Goal: Information Seeking & Learning: Learn about a topic

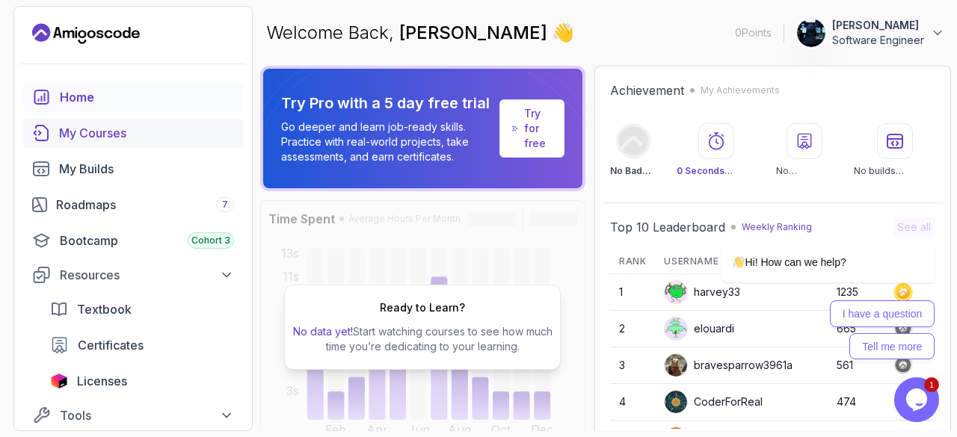
click at [184, 144] on link "My Courses" at bounding box center [133, 133] width 220 height 30
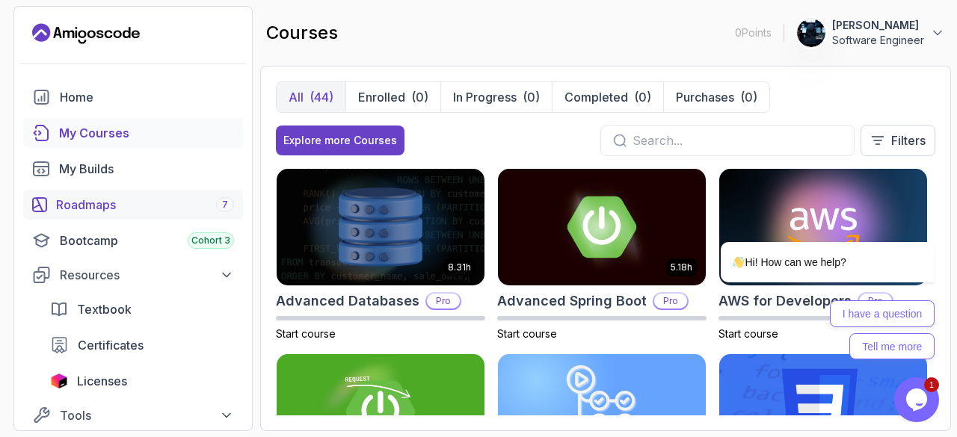
click at [163, 210] on div "Roadmaps 7" at bounding box center [145, 205] width 178 height 18
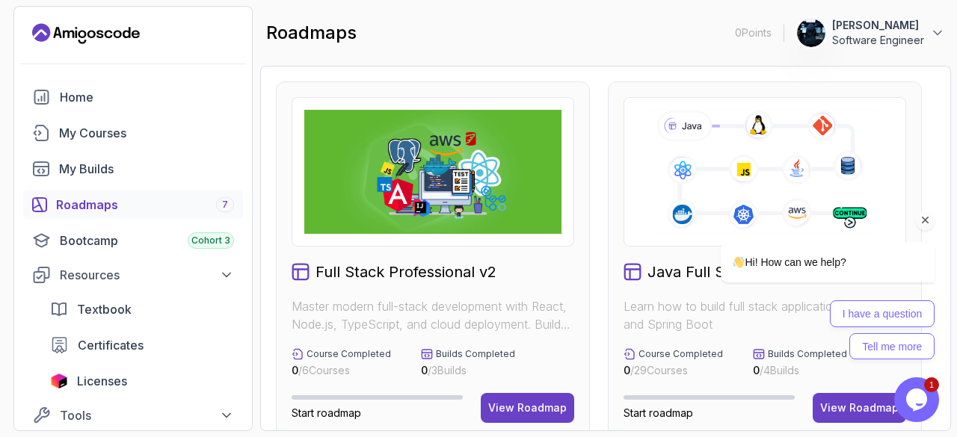
click at [684, 197] on div "Hi! How can we help? I have a question Tell me more" at bounding box center [807, 236] width 269 height 262
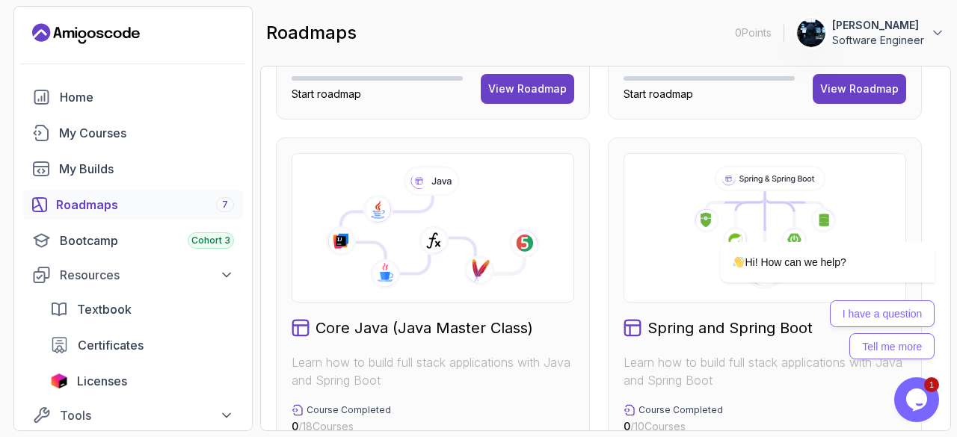
scroll to position [322, 0]
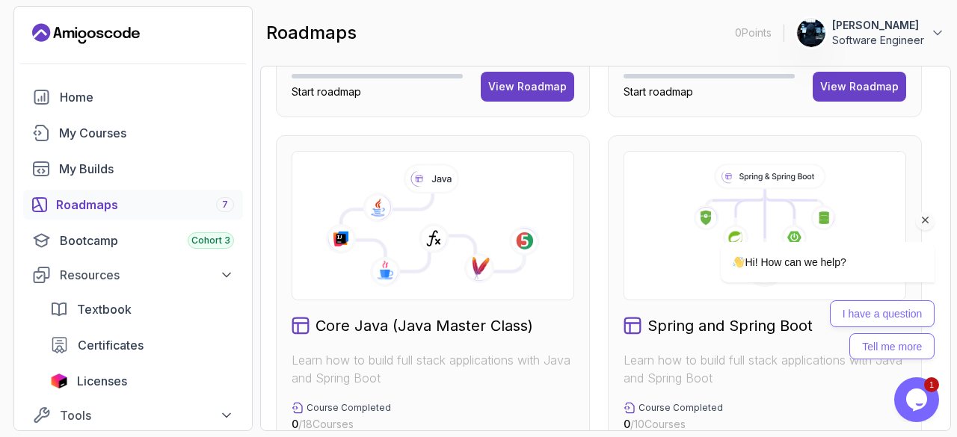
click at [722, 166] on div "Hi! How can we help? I have a question Tell me more" at bounding box center [807, 236] width 269 height 262
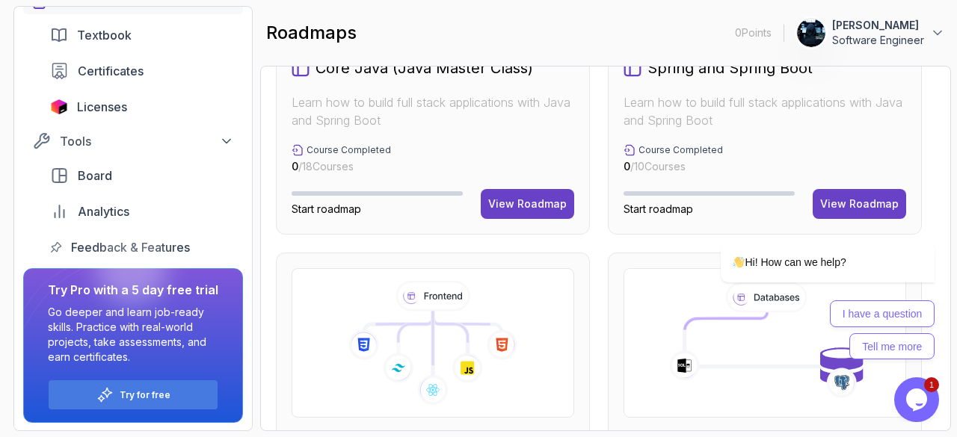
scroll to position [0, 0]
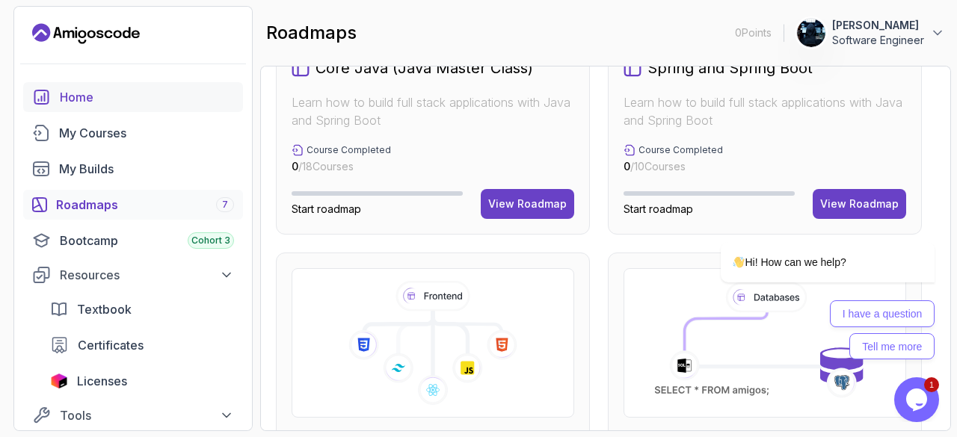
click at [123, 96] on div "Home" at bounding box center [147, 97] width 174 height 18
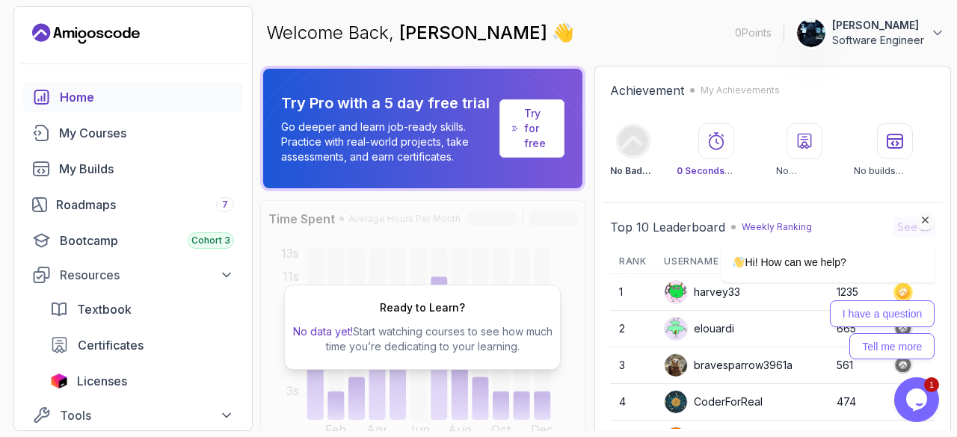
click at [921, 220] on icon "Chat attention grabber" at bounding box center [925, 220] width 13 height 13
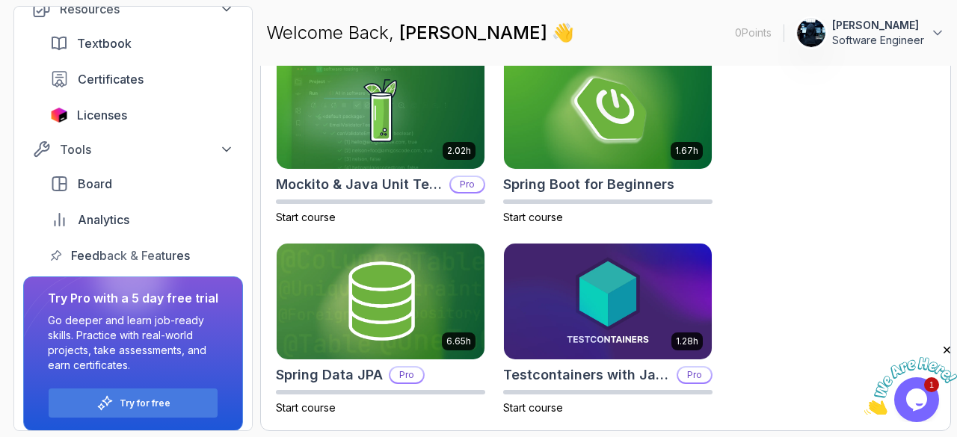
scroll to position [274, 0]
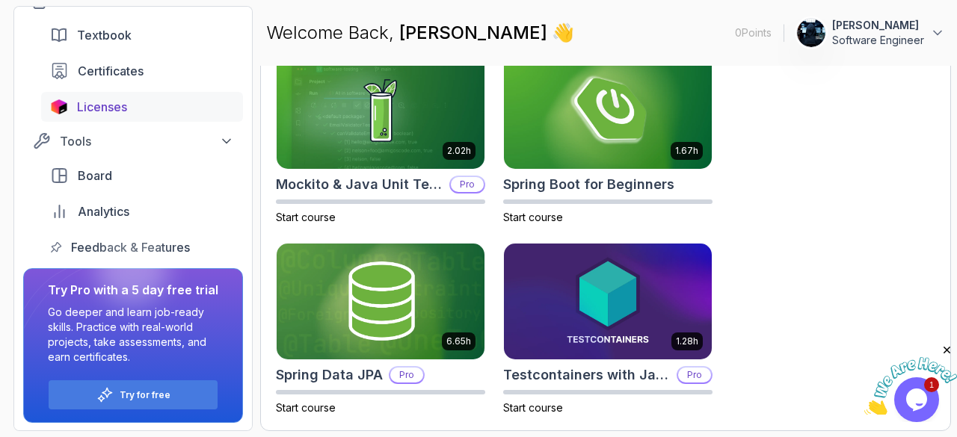
click at [144, 118] on link "Licenses" at bounding box center [142, 107] width 202 height 30
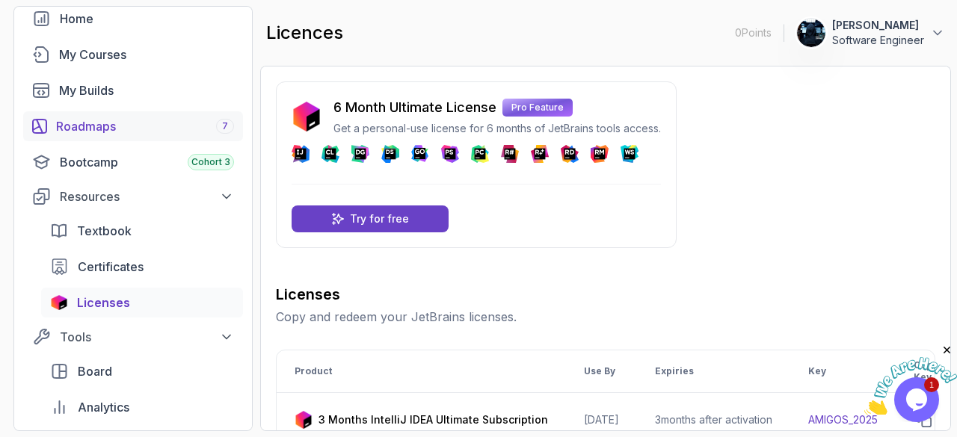
scroll to position [78, 0]
click at [187, 116] on link "Roadmaps 7" at bounding box center [133, 127] width 220 height 30
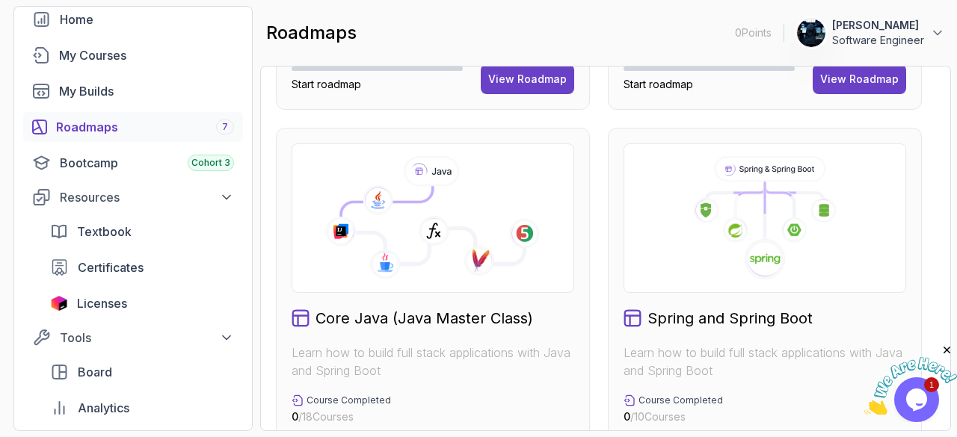
scroll to position [583, 0]
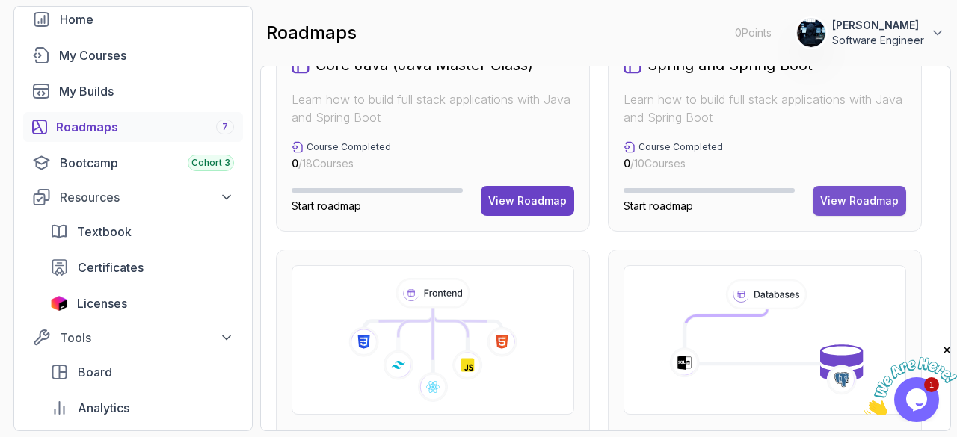
click at [855, 210] on button "View Roadmap" at bounding box center [859, 201] width 93 height 30
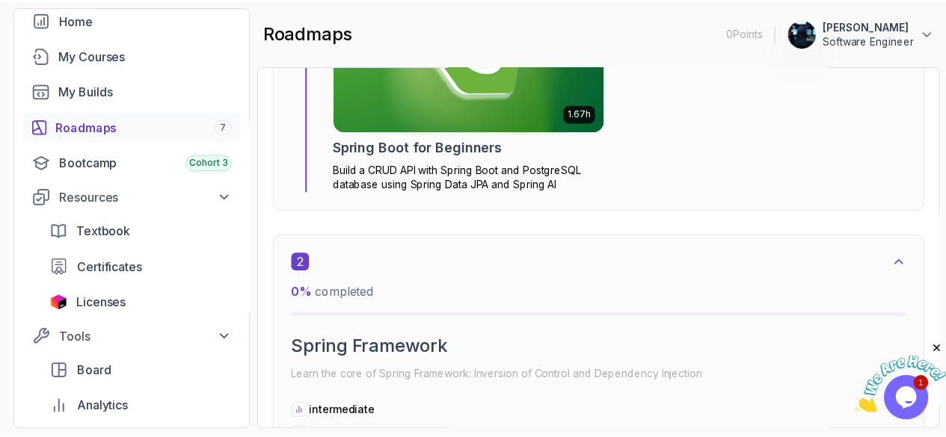
scroll to position [764, 0]
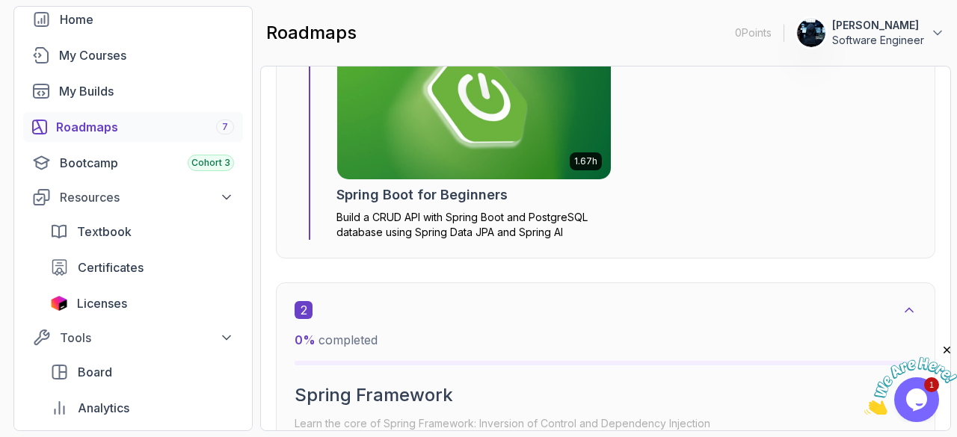
click at [527, 111] on img at bounding box center [474, 102] width 287 height 161
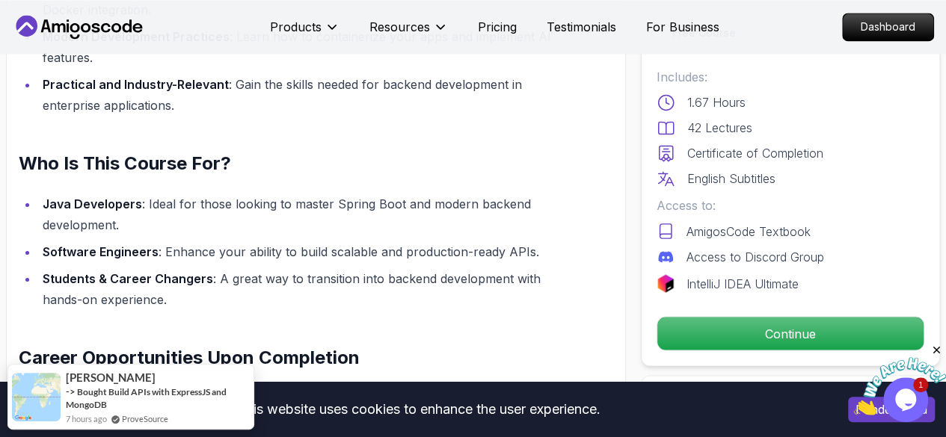
scroll to position [1211, 0]
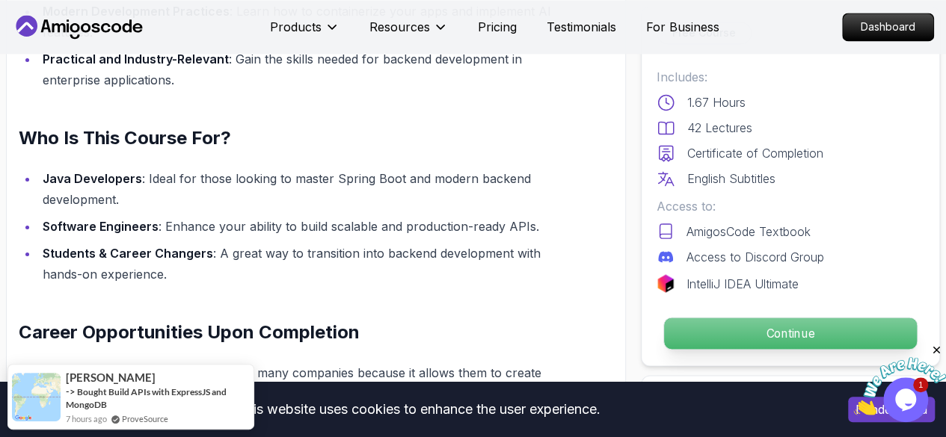
click at [740, 343] on p "Continue" at bounding box center [790, 333] width 253 height 31
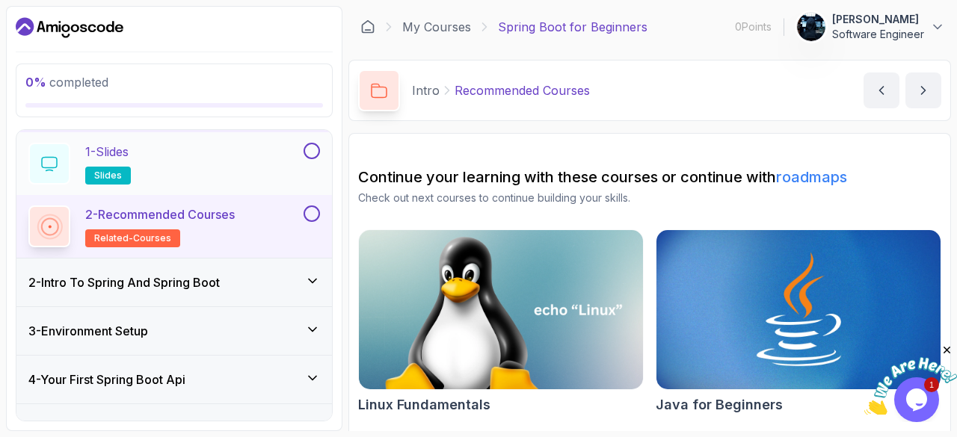
click at [257, 168] on div "1 - Slides slides" at bounding box center [164, 164] width 272 height 42
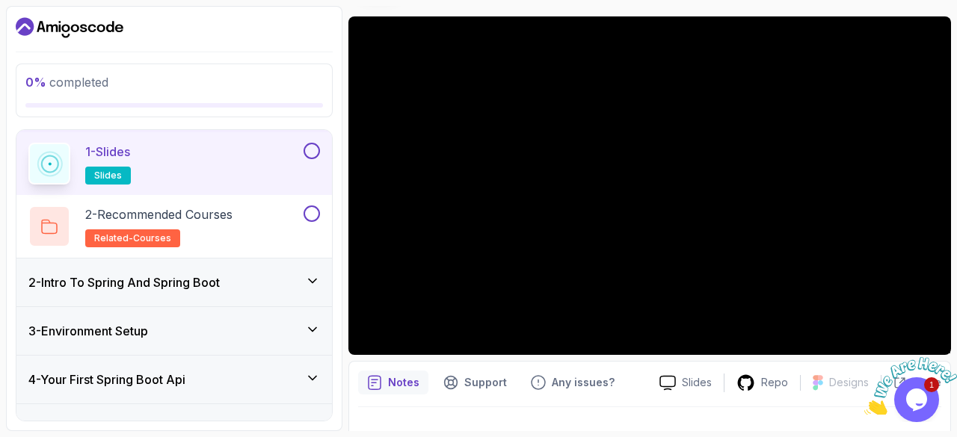
scroll to position [114, 0]
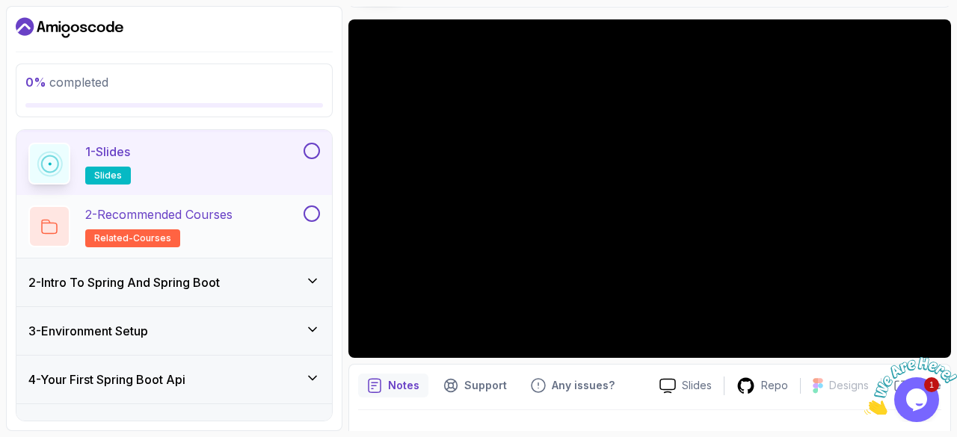
click at [262, 220] on div "2 - Recommended Courses related-courses" at bounding box center [164, 227] width 272 height 42
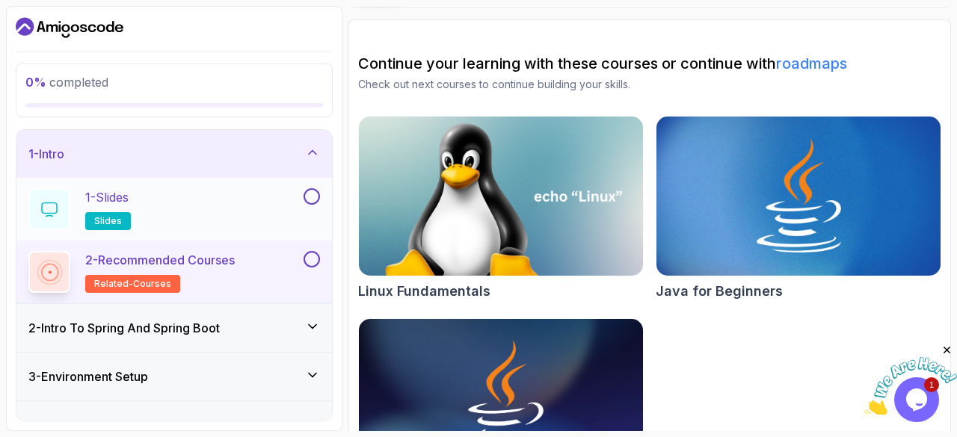
click at [236, 195] on div "1 - Slides slides" at bounding box center [164, 209] width 272 height 42
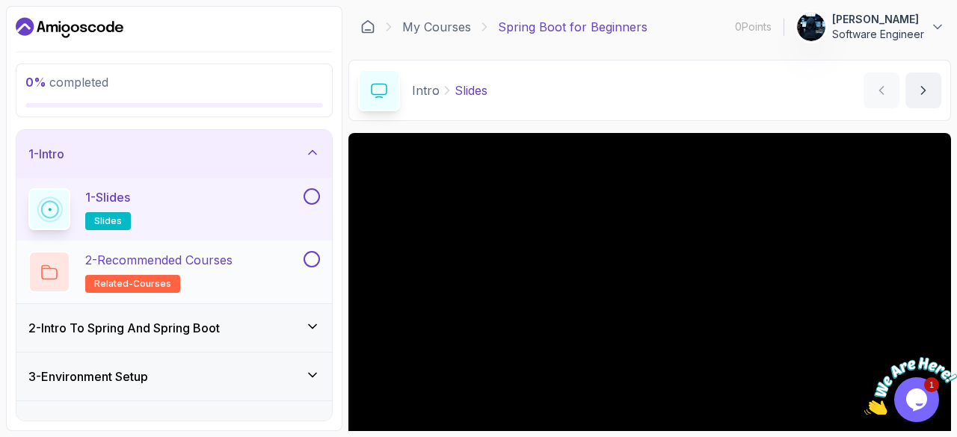
click at [221, 274] on h2 "2 - Recommended Courses related-courses" at bounding box center [158, 272] width 147 height 42
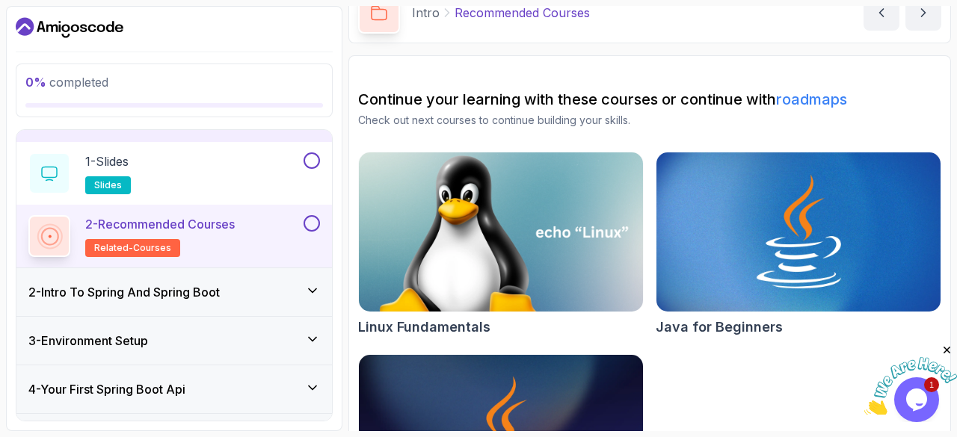
scroll to position [79, 0]
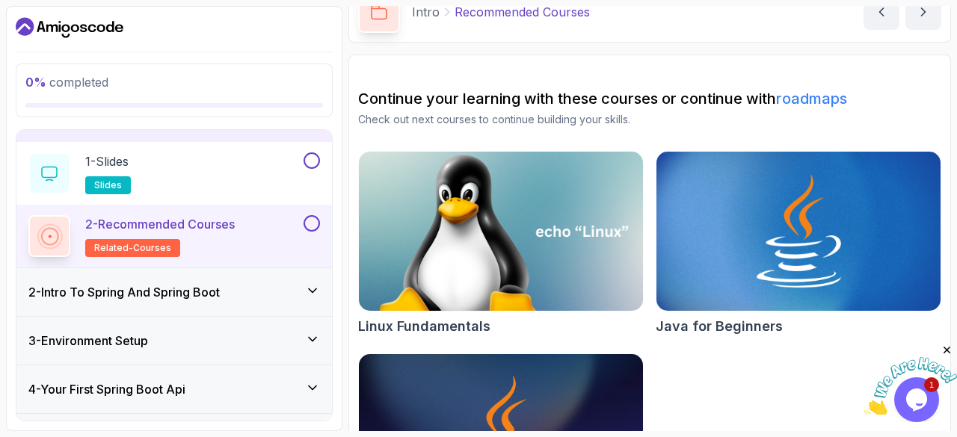
click at [462, 243] on img at bounding box center [501, 232] width 298 height 168
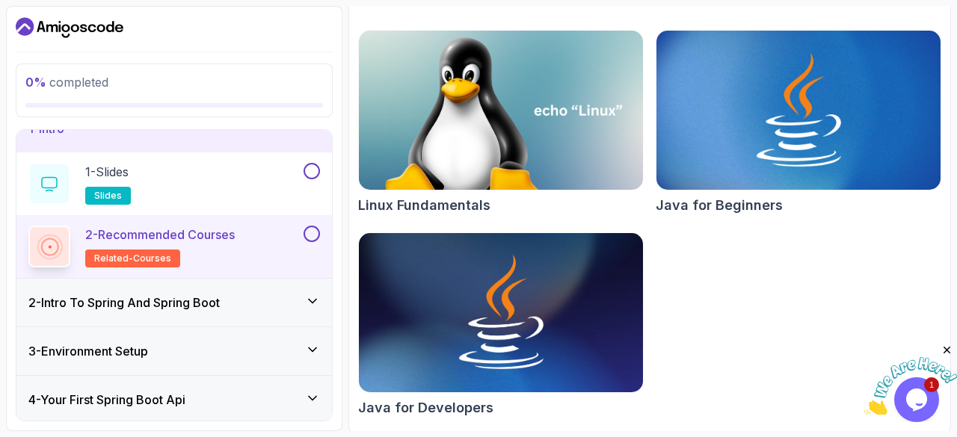
scroll to position [22, 0]
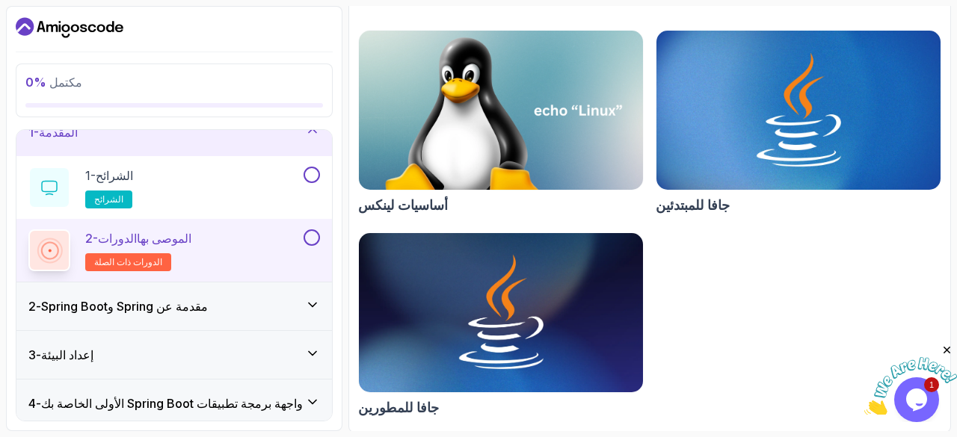
click at [317, 307] on icon at bounding box center [312, 305] width 15 height 15
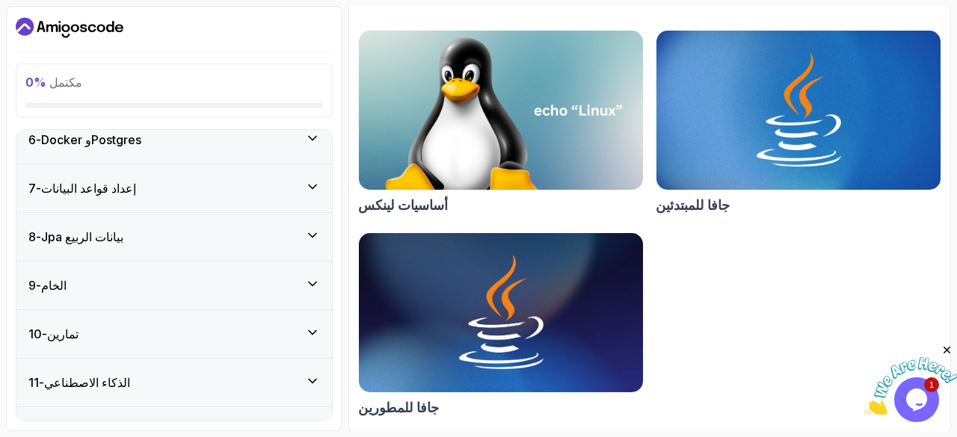
scroll to position [538, 0]
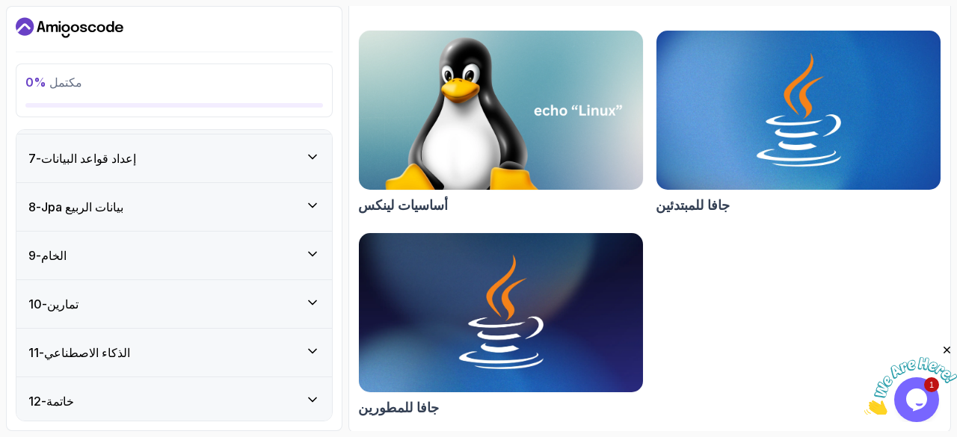
click at [310, 352] on icon at bounding box center [312, 351] width 15 height 15
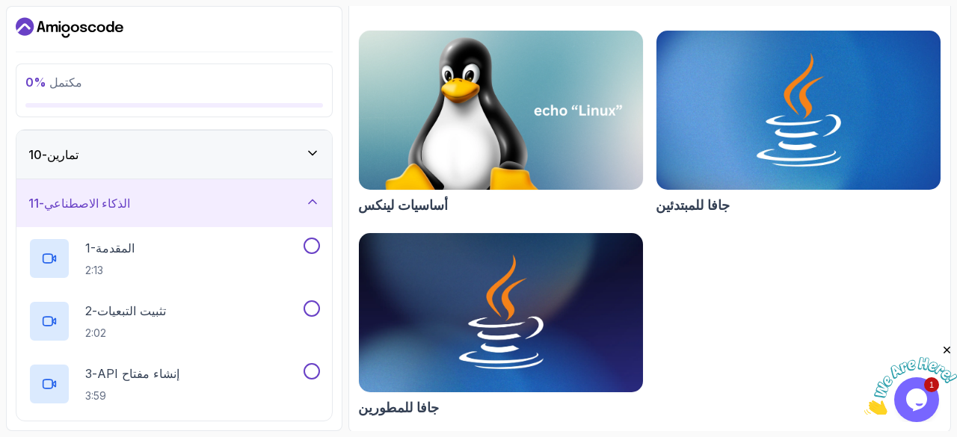
scroll to position [0, 0]
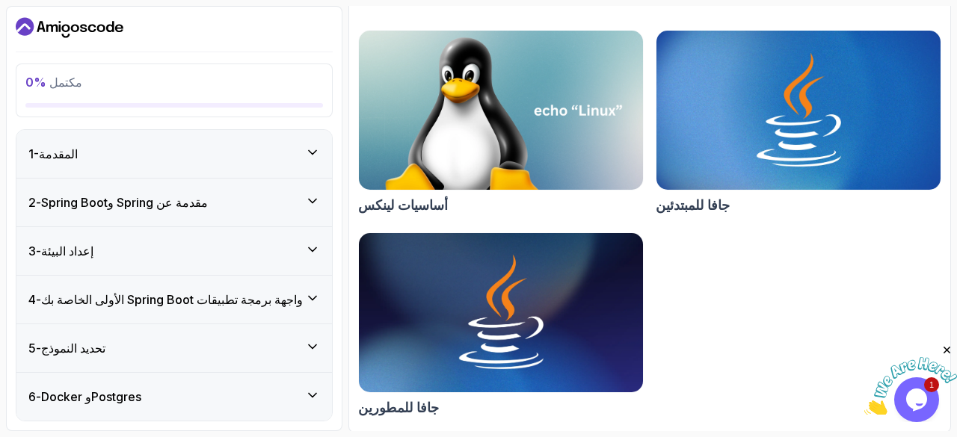
click at [284, 151] on div "1- المقدمة ​" at bounding box center [174, 154] width 292 height 18
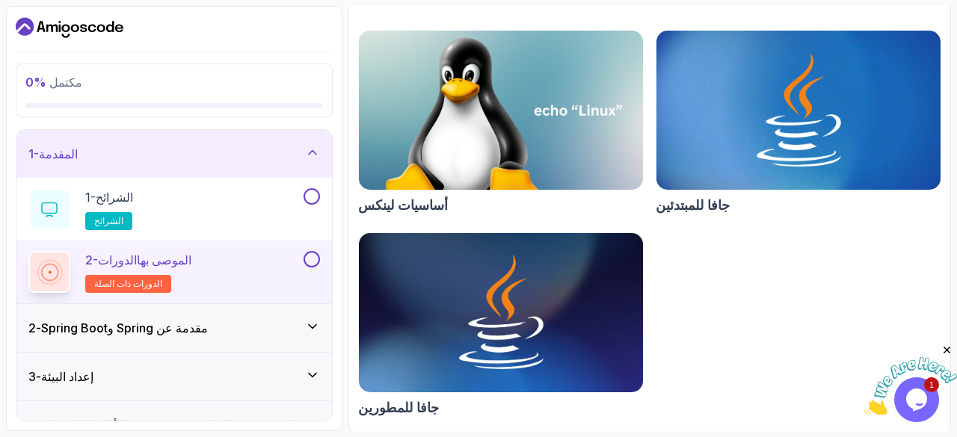
click at [284, 151] on div "1- المقدمة ​" at bounding box center [174, 154] width 292 height 18
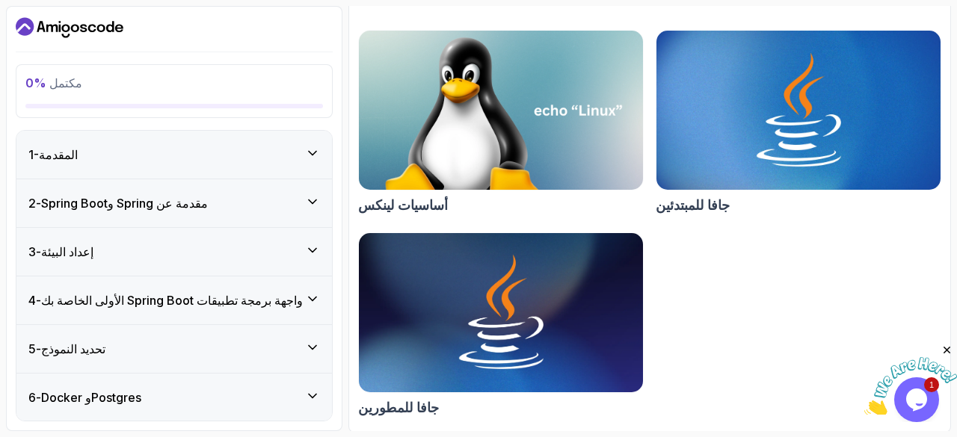
click at [289, 215] on div "2 - مقدمة عن Spring وSpring Boot" at bounding box center [174, 203] width 316 height 48
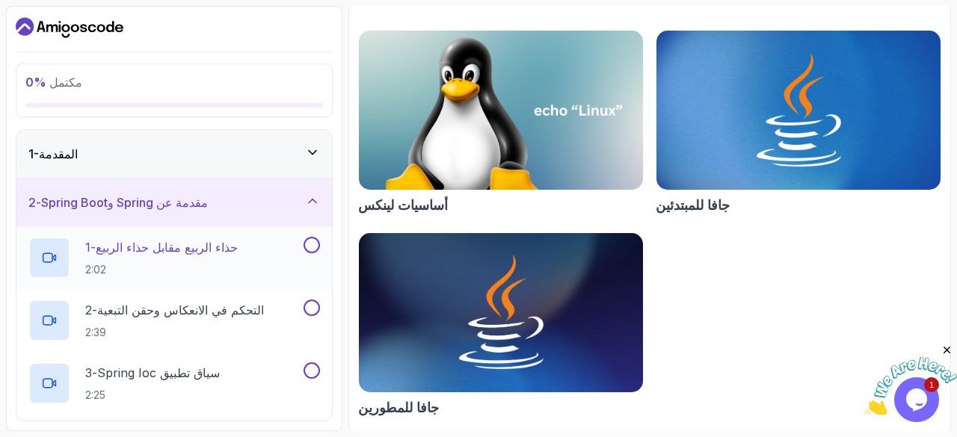
click at [211, 259] on h2 "1 - حذاء الربيع مقابل حذاء الربيع 2:02" at bounding box center [161, 258] width 153 height 39
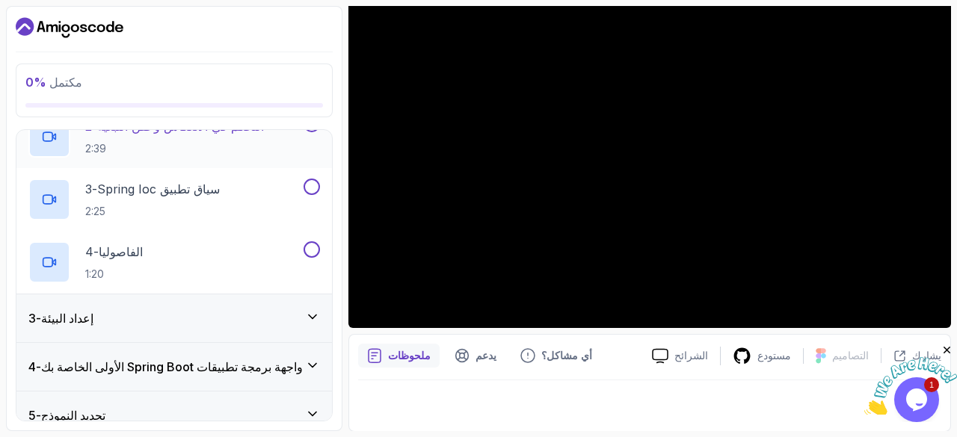
scroll to position [196, 0]
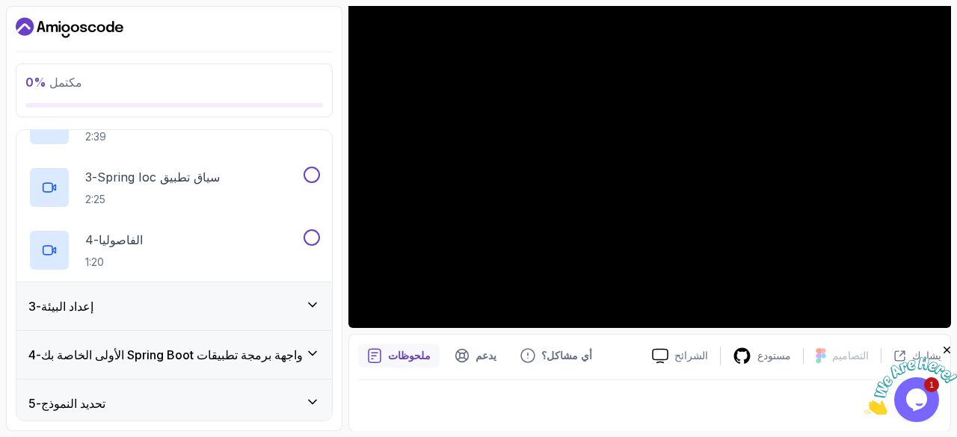
click at [212, 311] on div "3 - إعداد البيئة" at bounding box center [174, 307] width 292 height 18
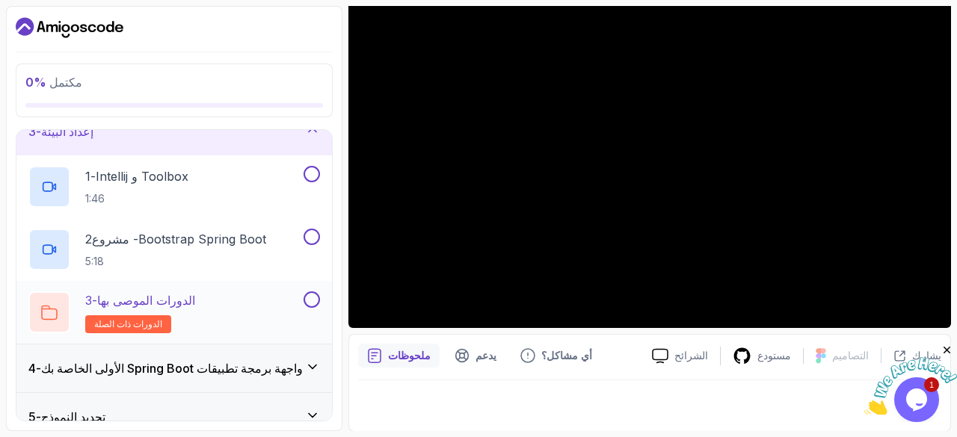
scroll to position [184, 0]
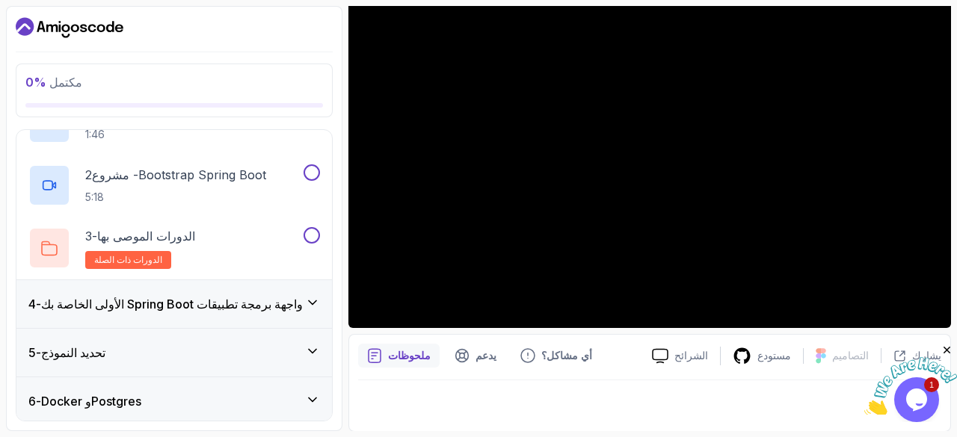
click at [274, 314] on div "4 - واجهة برمجة تطبيقات Spring Boot الأولى الخاصة بك" at bounding box center [174, 304] width 316 height 48
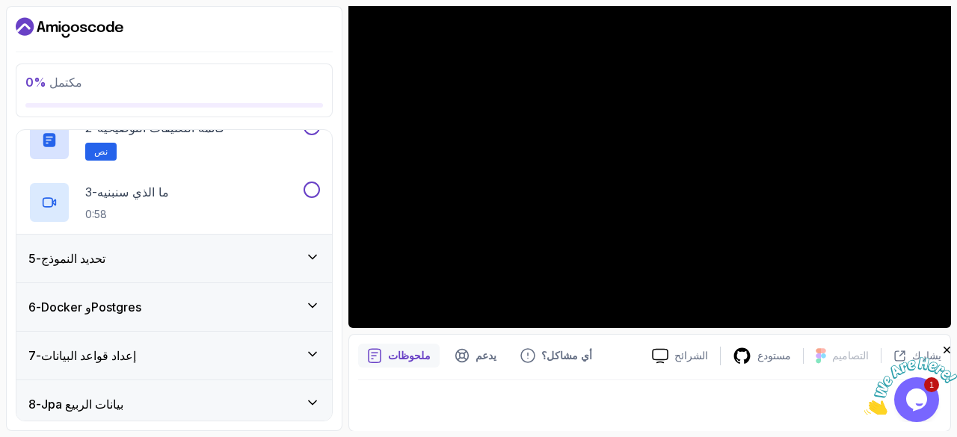
scroll to position [290, 0]
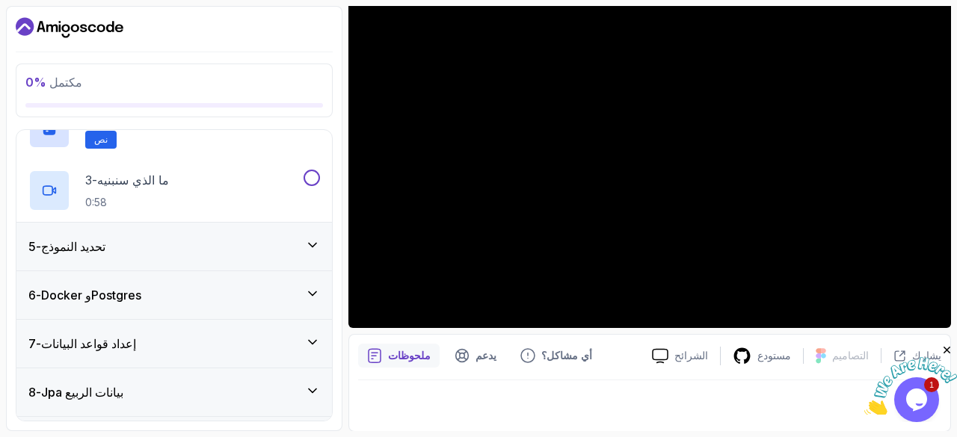
click at [203, 252] on div "5 - تحديد النموذج" at bounding box center [174, 247] width 292 height 18
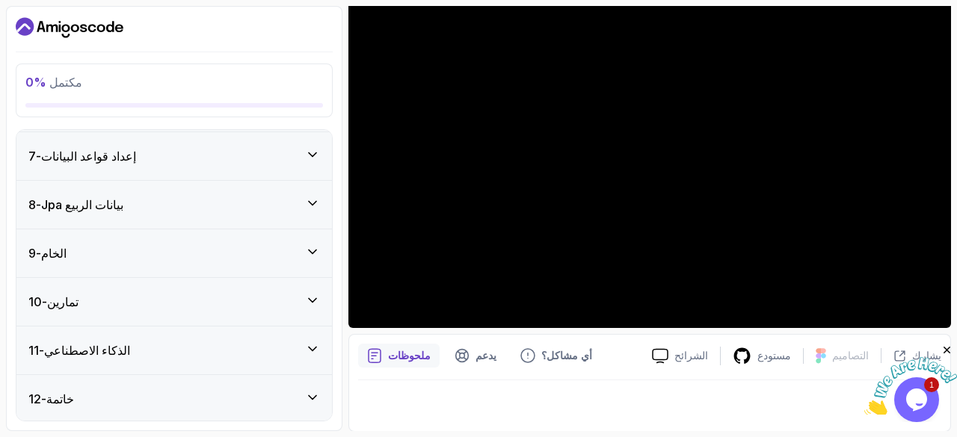
scroll to position [413, 0]
click at [190, 301] on div "10 - تمارين" at bounding box center [174, 304] width 292 height 18
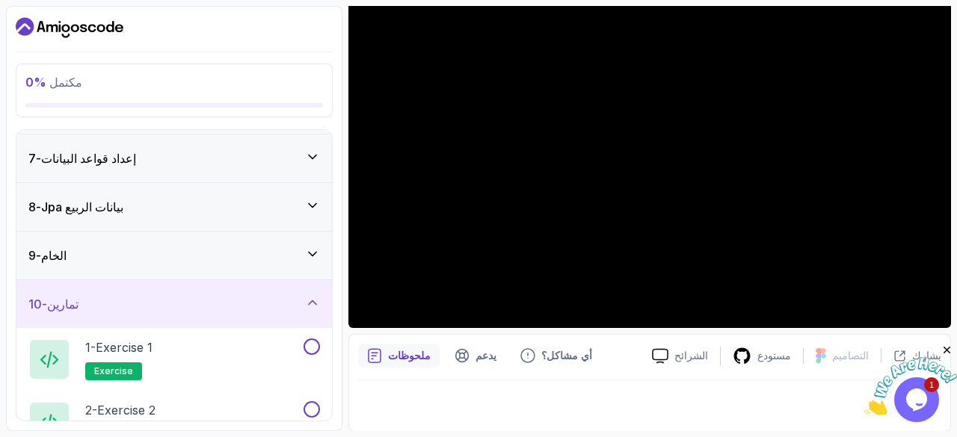
scroll to position [287, 0]
click at [190, 301] on div "10 - تمارين" at bounding box center [174, 304] width 292 height 18
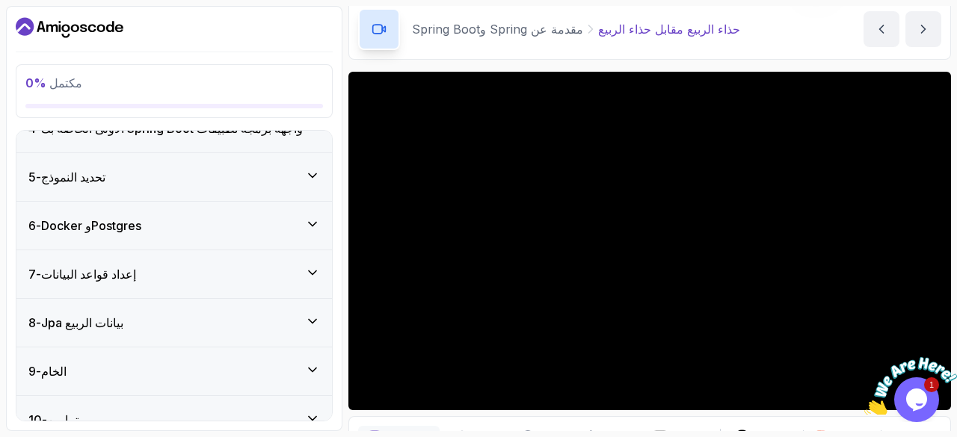
scroll to position [43, 0]
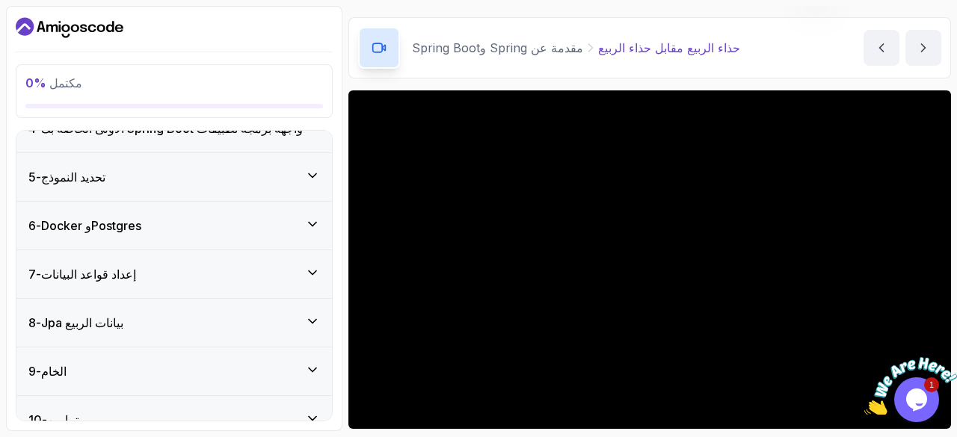
click at [16, 396] on button "10 - تمارين" at bounding box center [174, 420] width 316 height 48
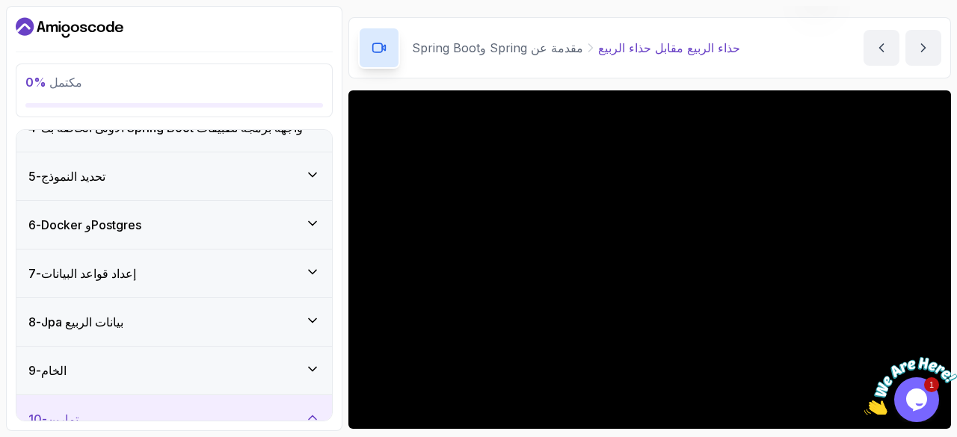
scroll to position [0, 0]
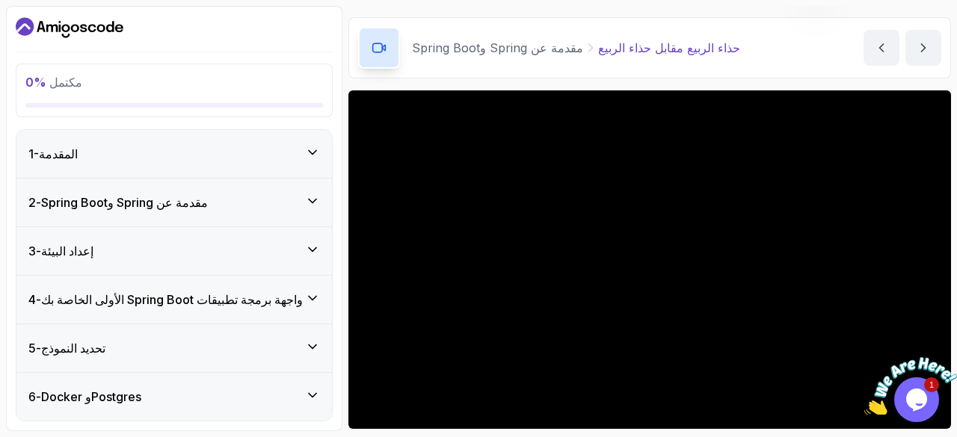
click at [286, 200] on div "2 - مقدمة عن Spring وSpring Boot" at bounding box center [174, 203] width 292 height 18
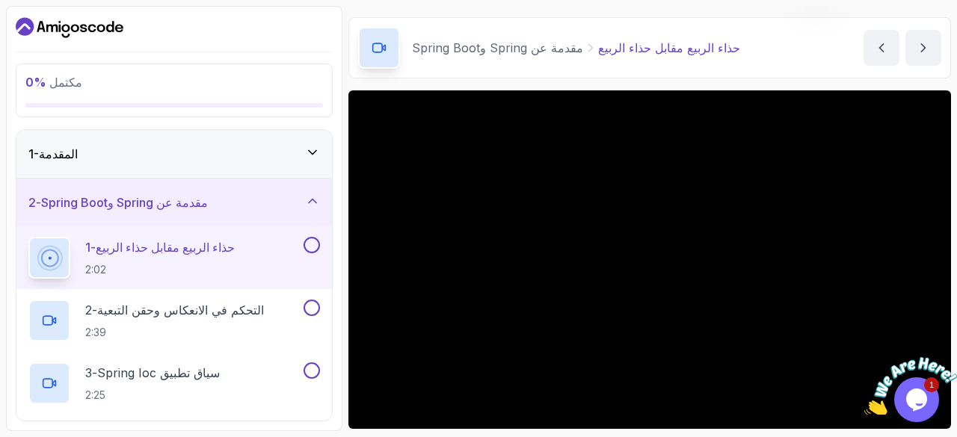
click at [286, 200] on div "2 - مقدمة عن Spring وSpring Boot" at bounding box center [174, 203] width 292 height 18
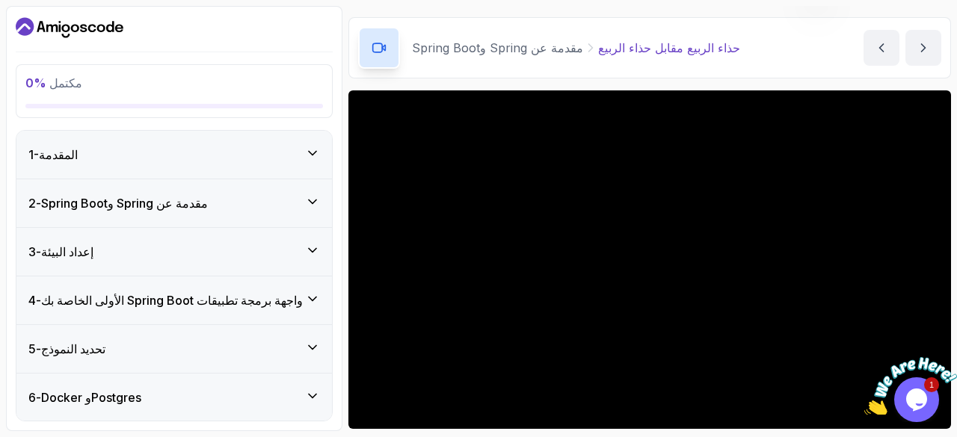
click at [295, 171] on div "1- المقدمة ​" at bounding box center [174, 155] width 316 height 48
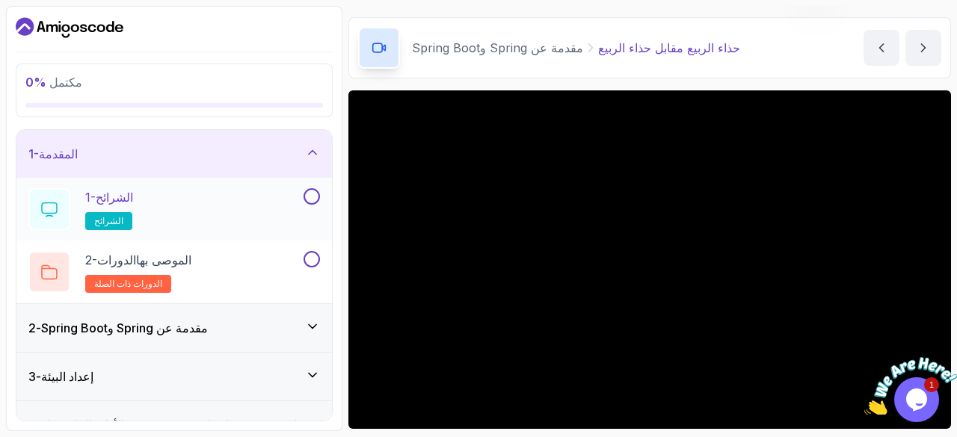
click at [251, 228] on div "1- الشرائح ​ الشرائح" at bounding box center [164, 209] width 272 height 42
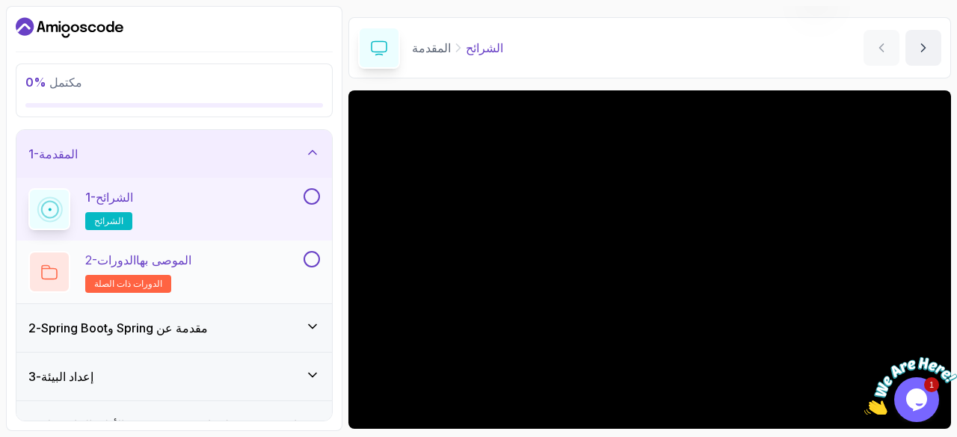
click at [221, 267] on div "2- الدورات الموصى بها الدورات ذات الصلة" at bounding box center [164, 272] width 272 height 42
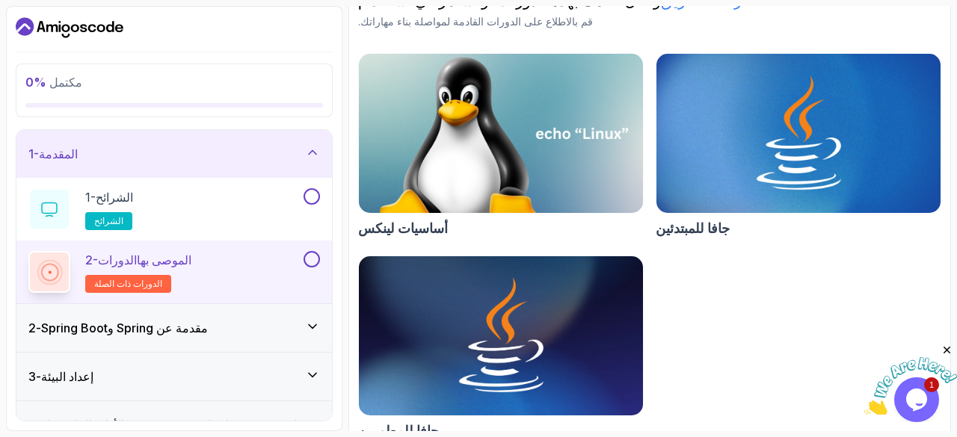
scroll to position [200, 0]
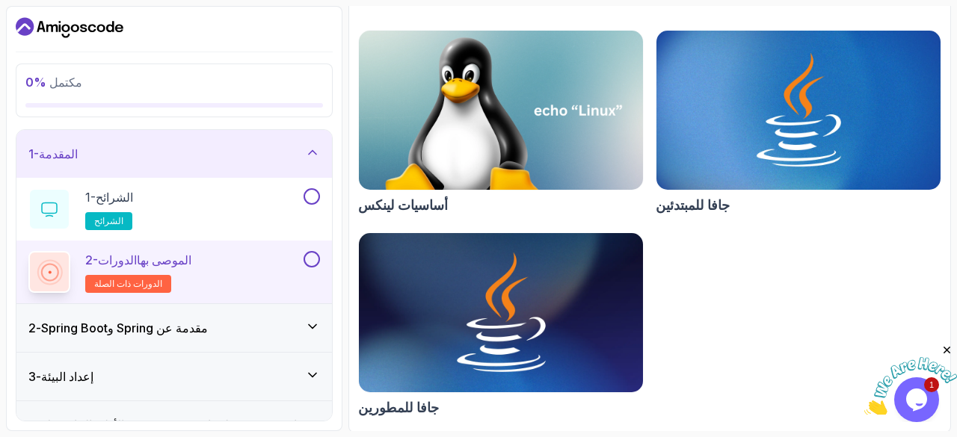
click at [501, 315] on img at bounding box center [501, 314] width 298 height 168
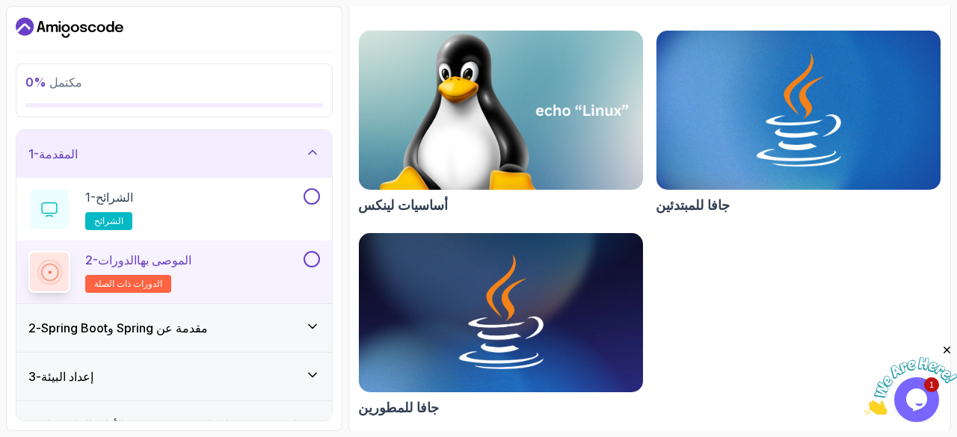
click at [478, 111] on img at bounding box center [501, 111] width 298 height 168
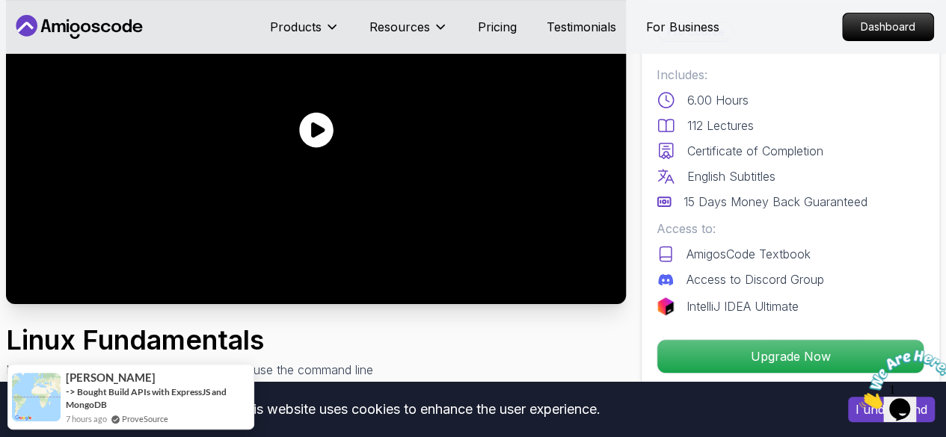
scroll to position [133, 0]
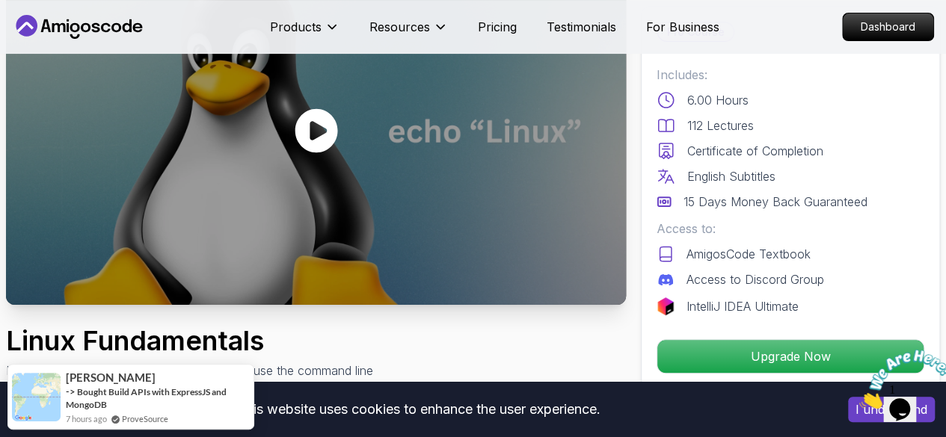
click at [335, 133] on icon at bounding box center [316, 131] width 43 height 44
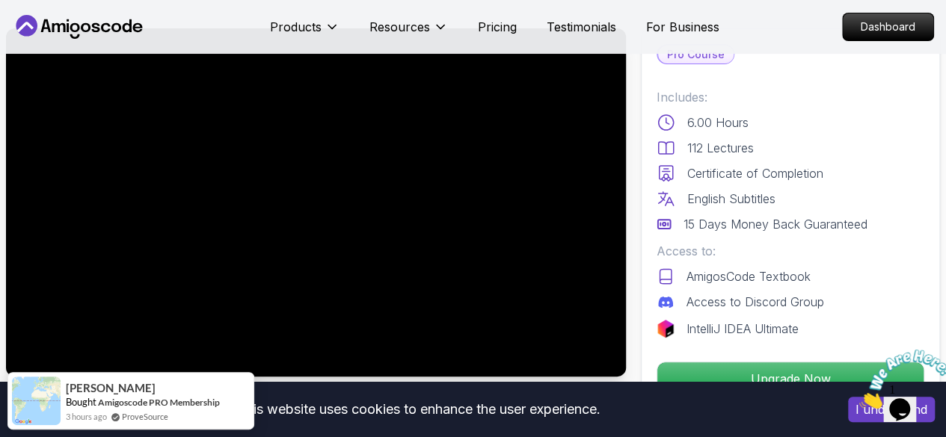
scroll to position [62, 0]
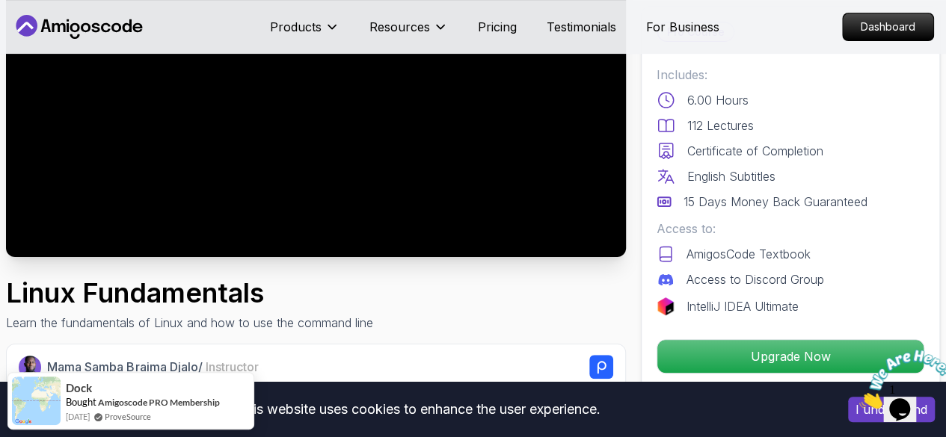
scroll to position [0, 0]
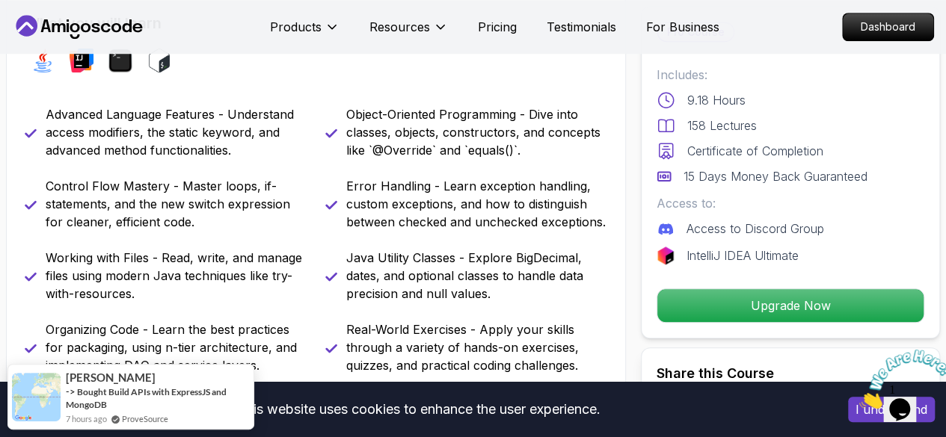
scroll to position [594, 0]
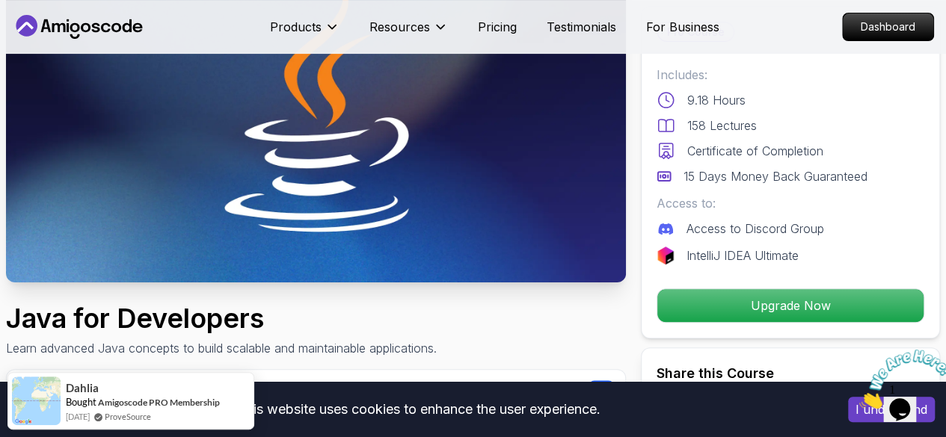
scroll to position [0, 0]
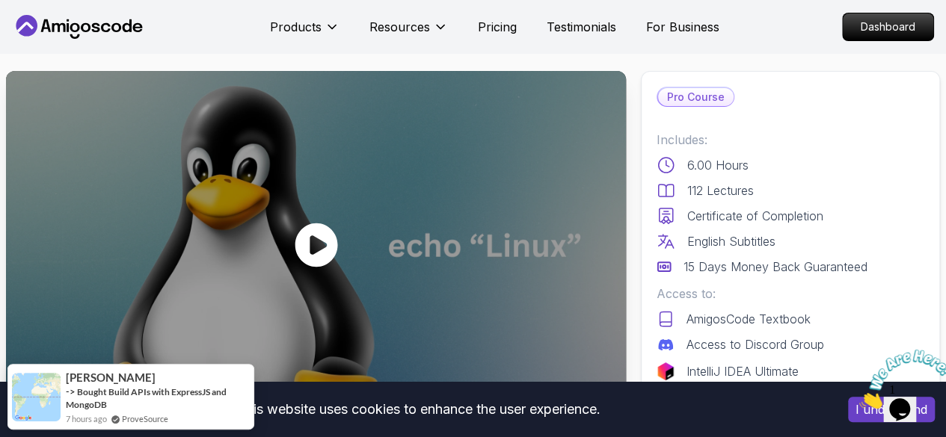
scroll to position [61, 0]
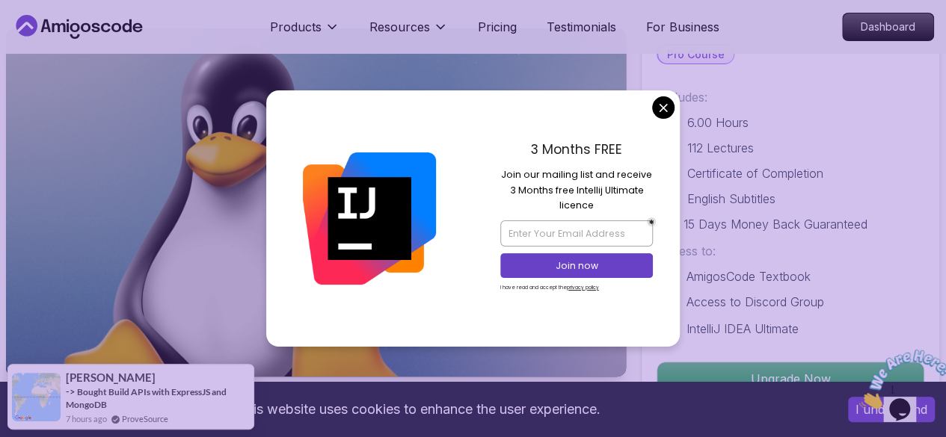
click at [653, 116] on div "3 Months FREE Join our mailing list and receive 3 Months free Intellij Ultimate…" at bounding box center [576, 218] width 207 height 256
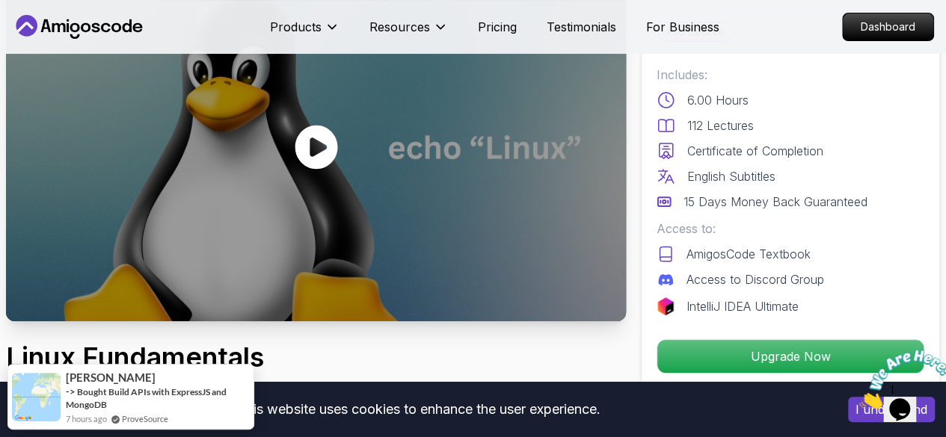
scroll to position [144, 0]
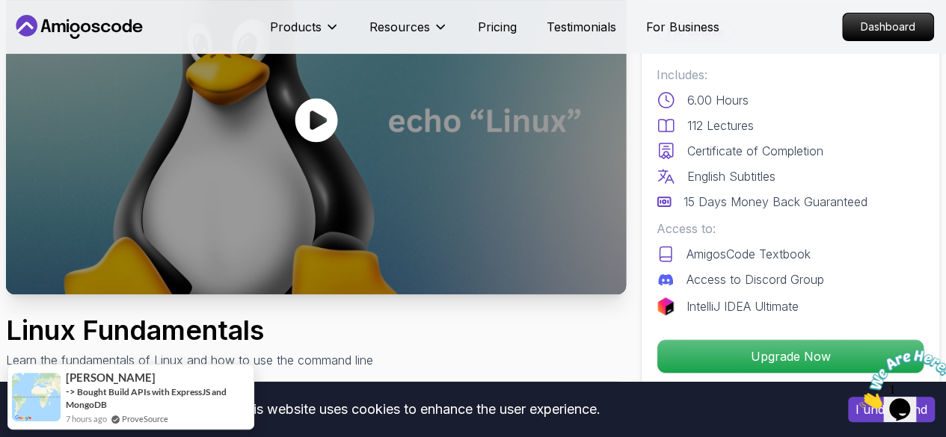
click at [342, 135] on div at bounding box center [316, 120] width 620 height 348
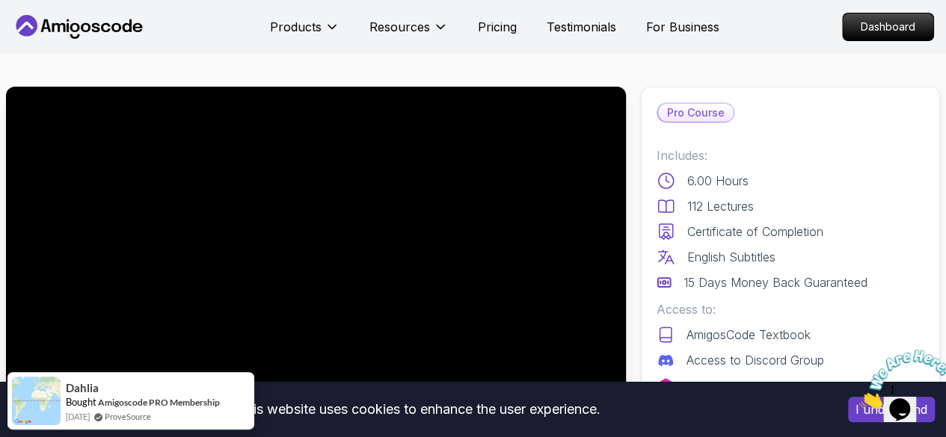
scroll to position [163, 0]
